Goal: Task Accomplishment & Management: Manage account settings

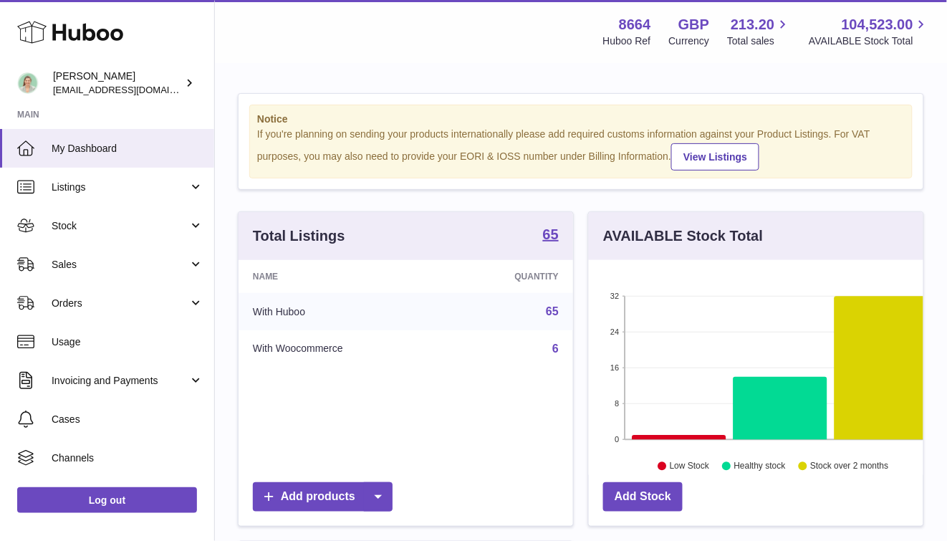
scroll to position [223, 334]
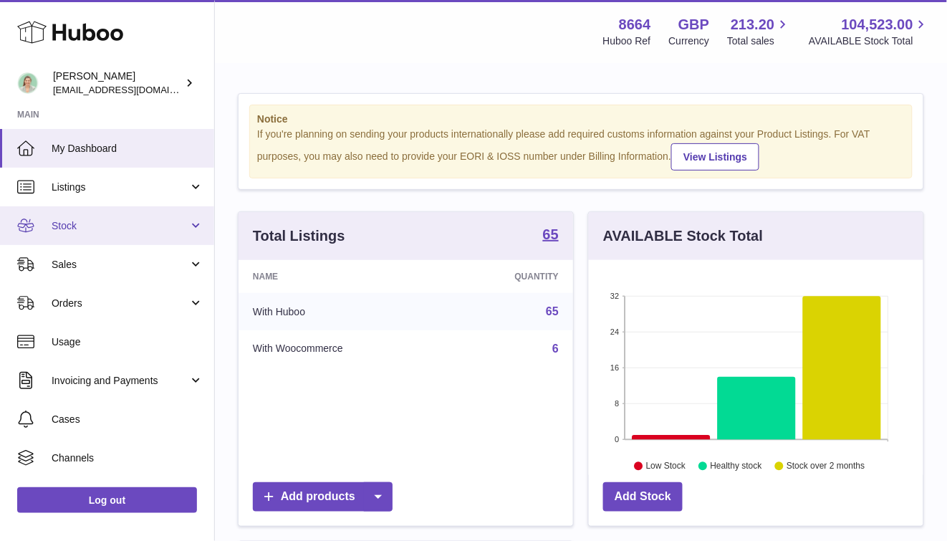
click at [163, 217] on link "Stock" at bounding box center [107, 225] width 214 height 39
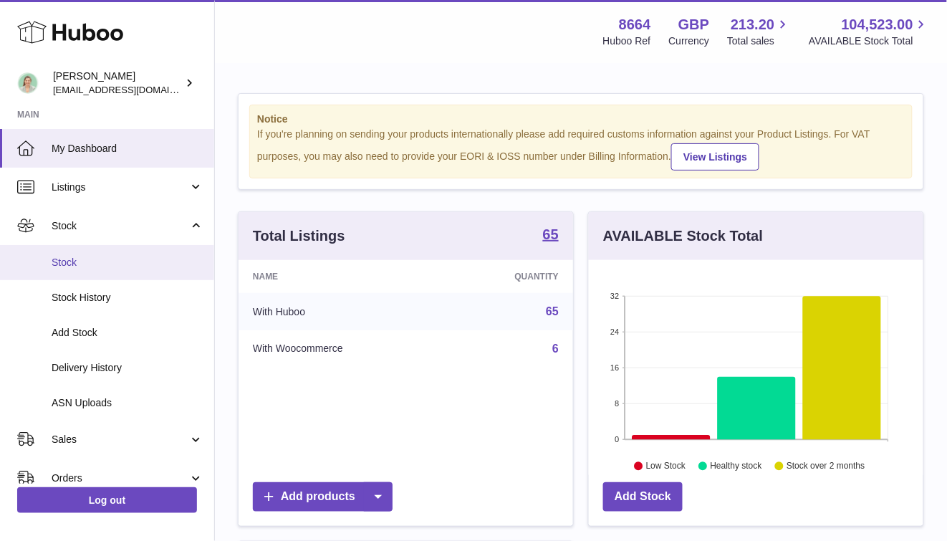
click at [101, 261] on span "Stock" at bounding box center [128, 263] width 152 height 14
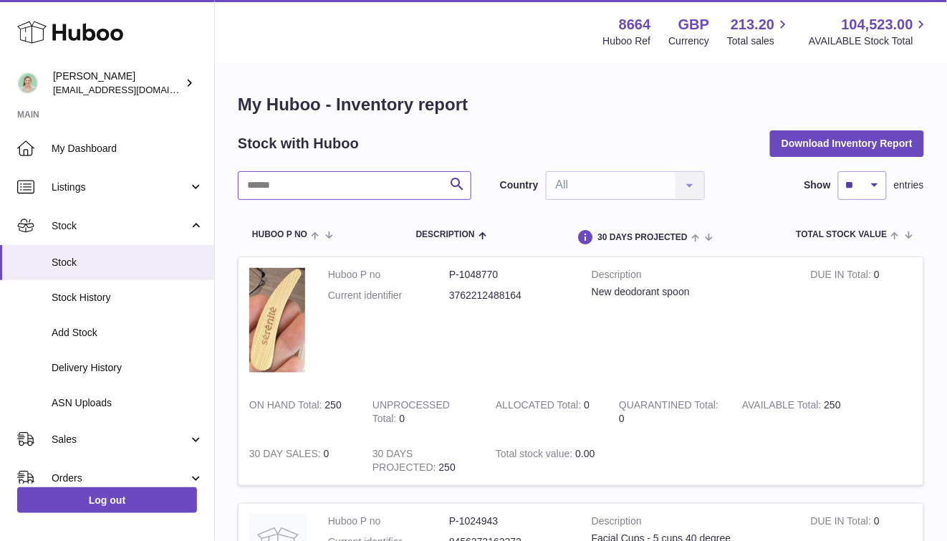
click at [276, 176] on input "text" at bounding box center [354, 185] width 233 height 29
type input "***"
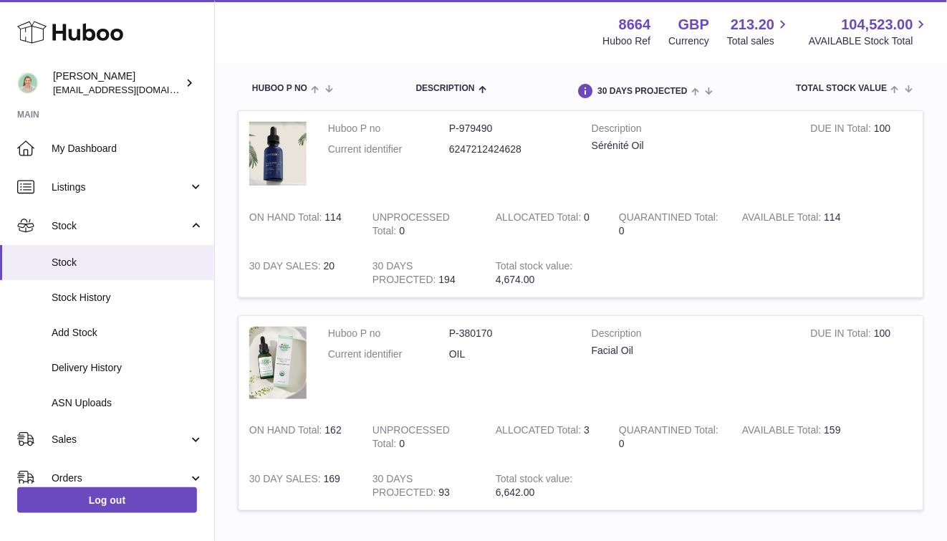
scroll to position [147, 0]
